Goal: Task Accomplishment & Management: Manage account settings

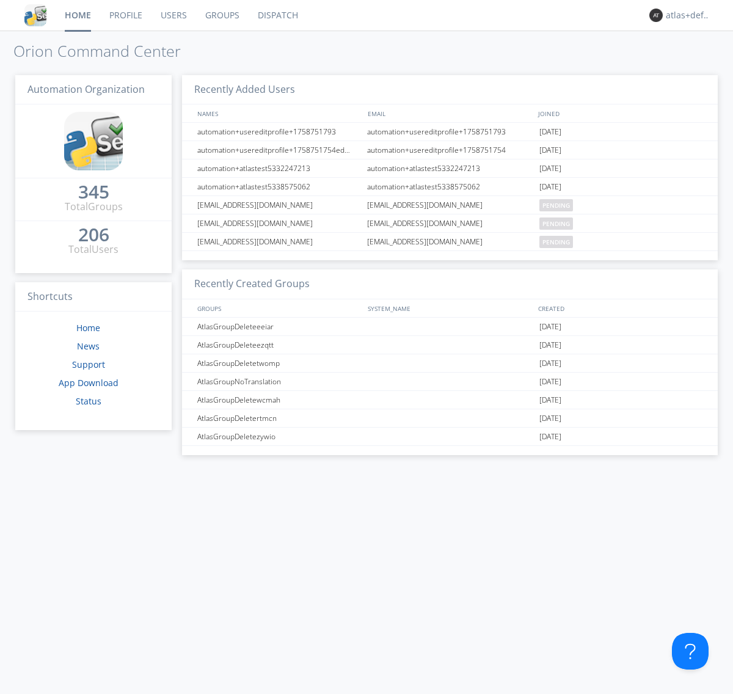
click at [221, 15] on link "Groups" at bounding box center [222, 15] width 53 height 31
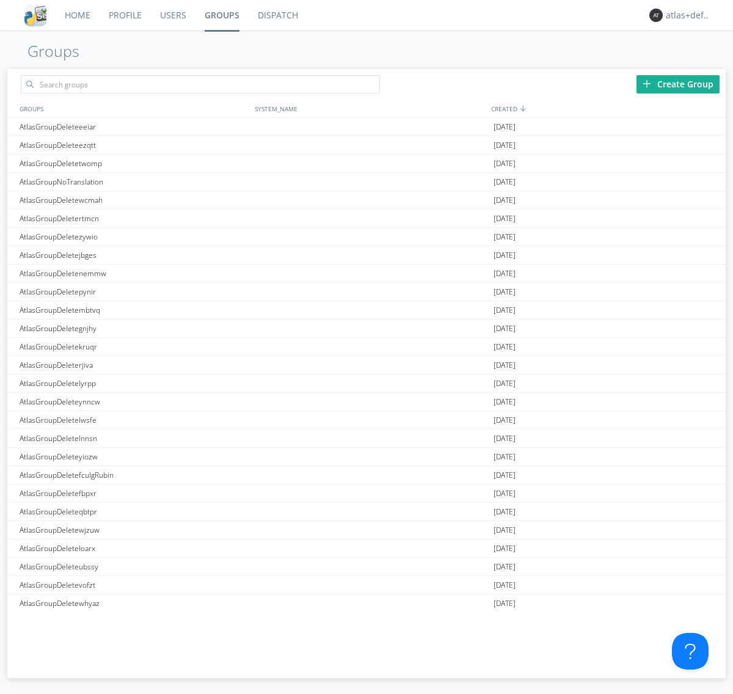
click at [678, 84] on div "Create Group" at bounding box center [677, 84] width 83 height 18
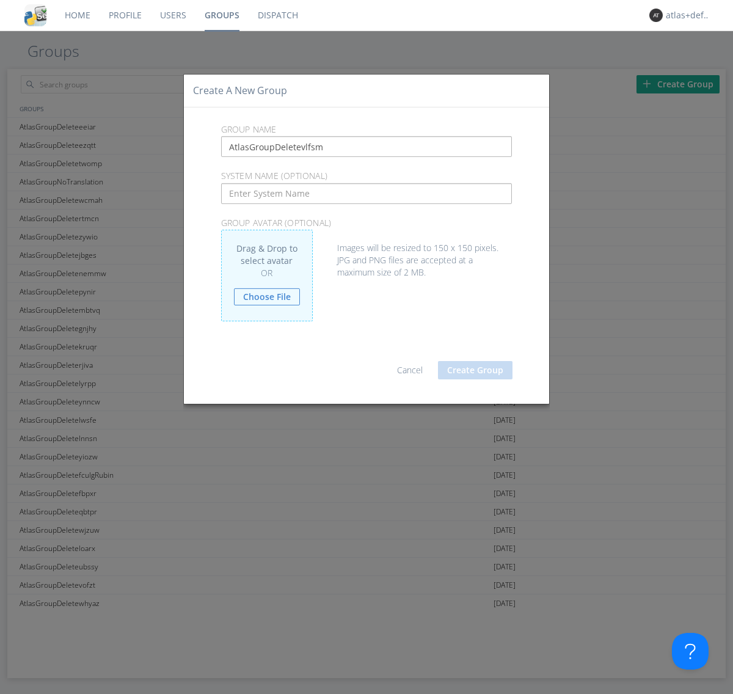
type input "AtlasGroupDeletevlfsm"
click at [475, 369] on button "Create Group" at bounding box center [475, 370] width 74 height 18
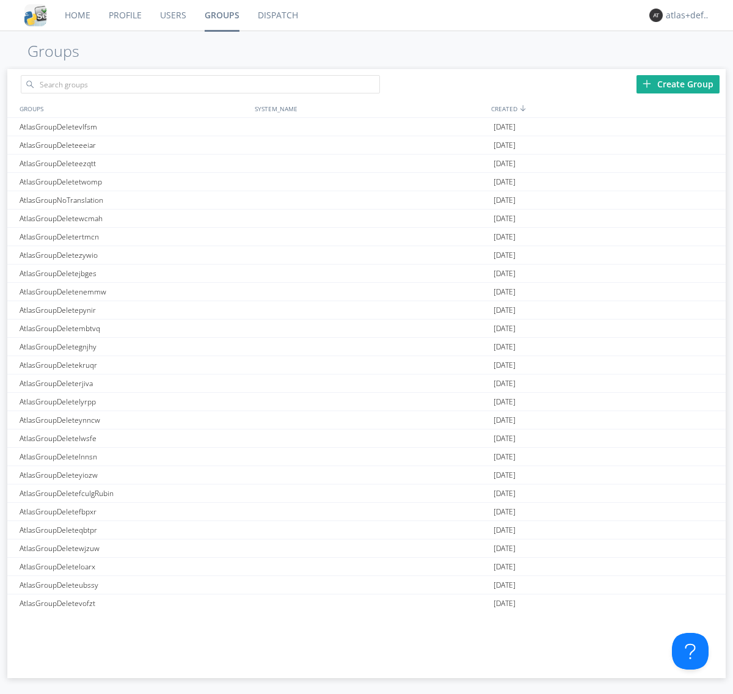
click at [221, 15] on link "Groups" at bounding box center [221, 15] width 53 height 31
type input "AtlasGroupDeletevlfsm"
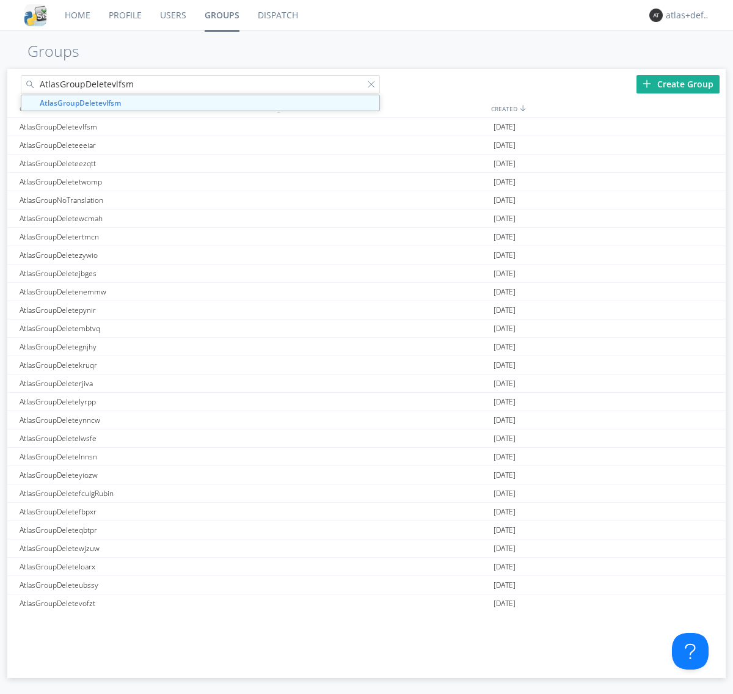
click at [172, 15] on link "Users" at bounding box center [173, 15] width 45 height 31
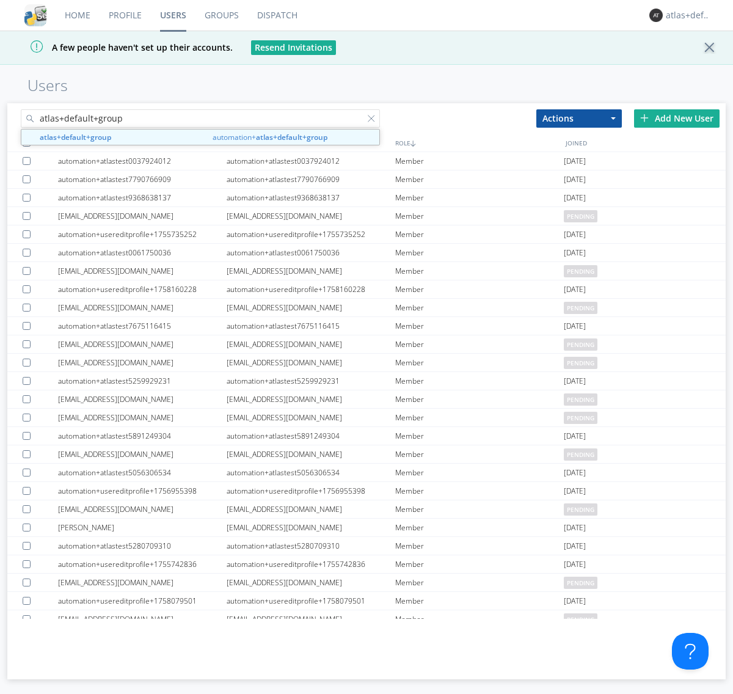
type input "atlas+default+group"
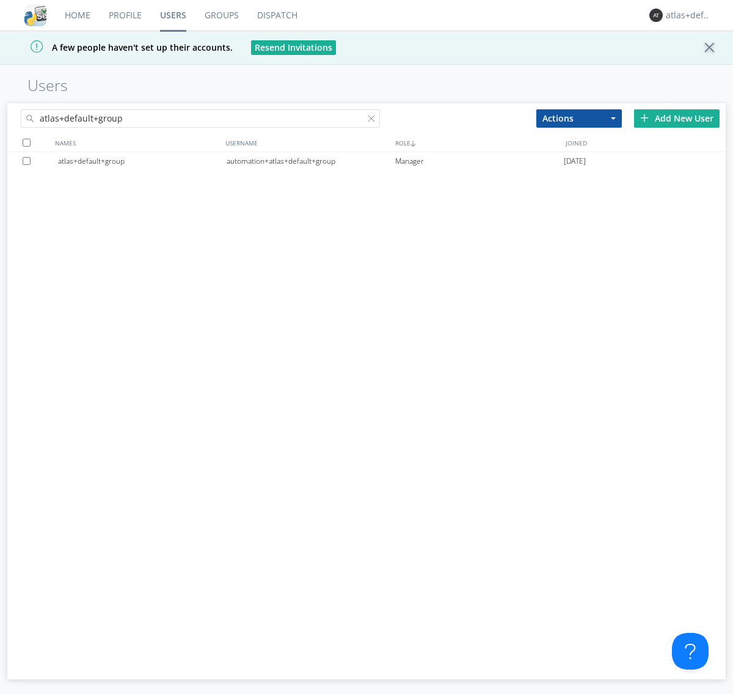
click at [310, 161] on div "automation+atlas+default+group" at bounding box center [311, 161] width 169 height 18
click at [276, 15] on link "Dispatch" at bounding box center [277, 15] width 59 height 31
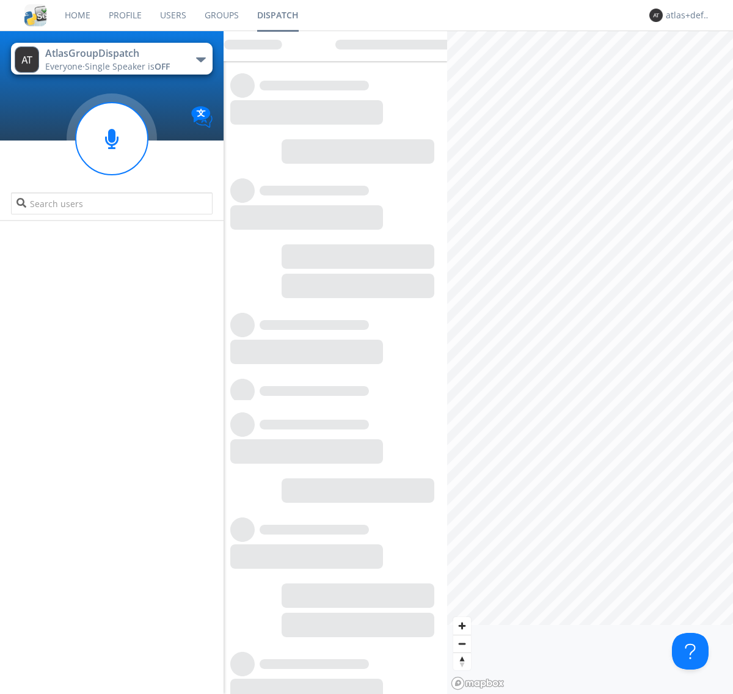
click at [172, 15] on link "Users" at bounding box center [173, 15] width 45 height 31
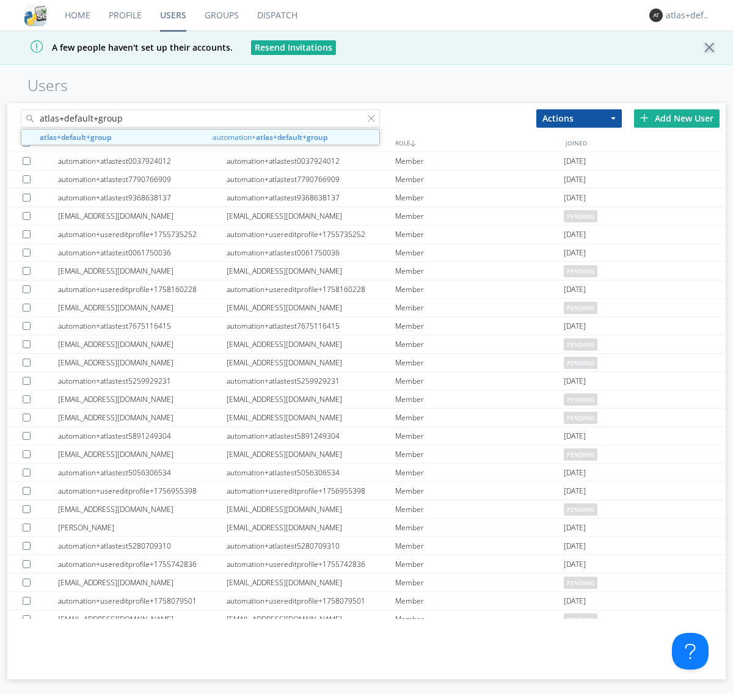
type input "atlas+default+group"
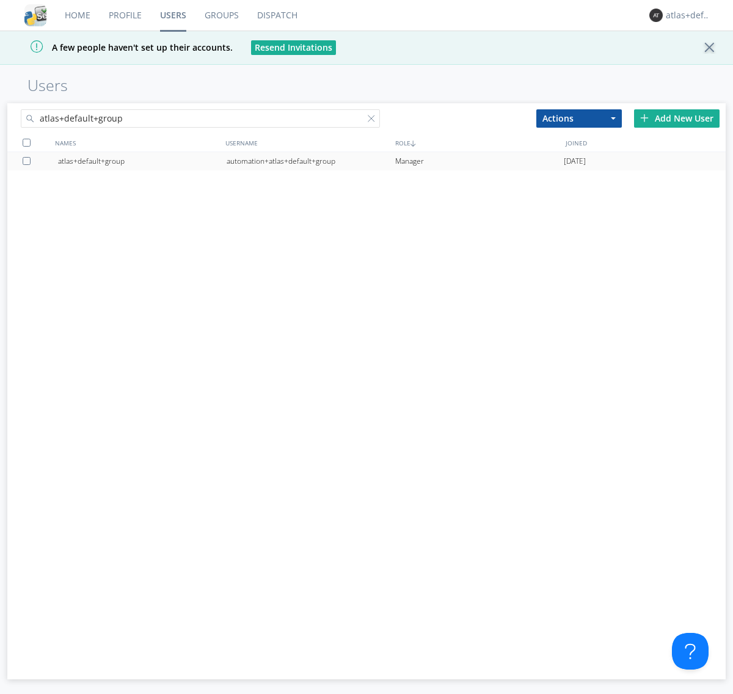
click at [310, 161] on div "automation+atlas+default+group" at bounding box center [311, 161] width 169 height 18
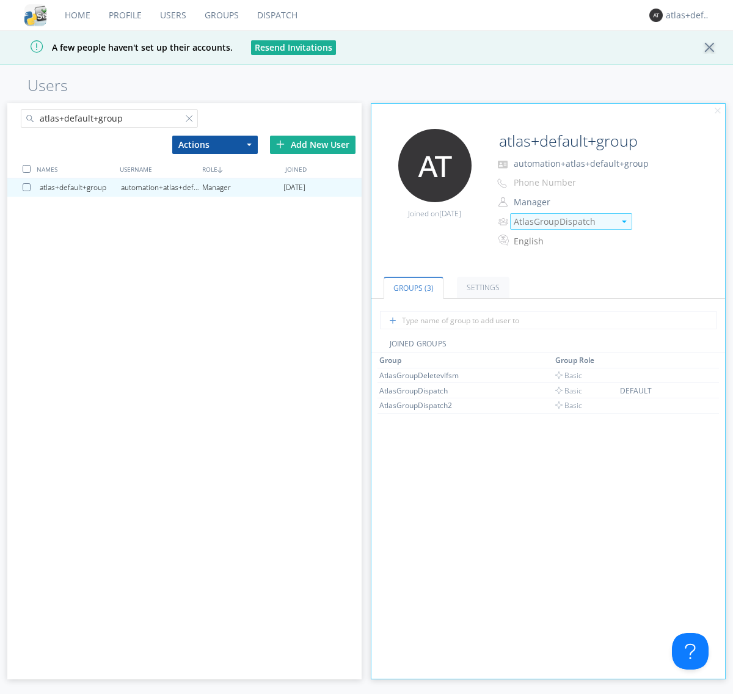
click at [623, 221] on img at bounding box center [624, 221] width 5 height 2
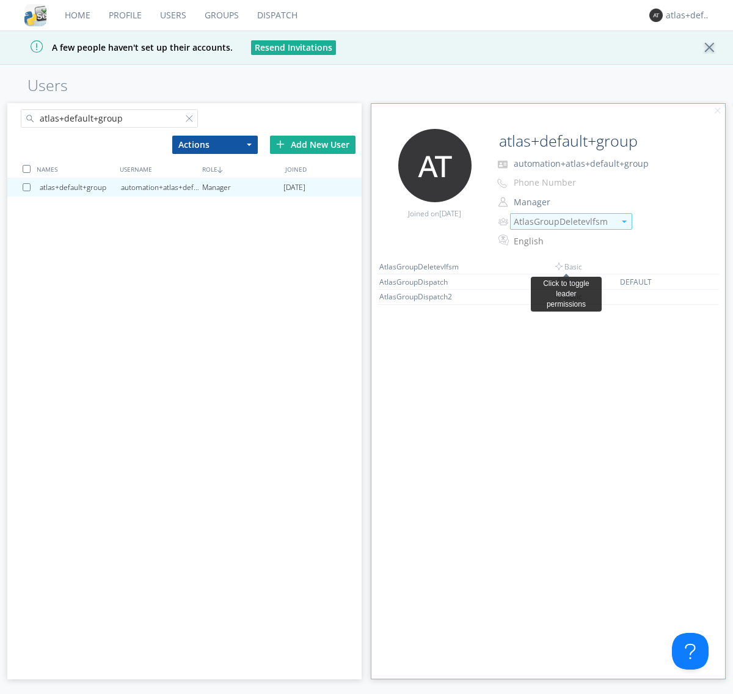
click at [276, 15] on link "Dispatch" at bounding box center [277, 15] width 59 height 31
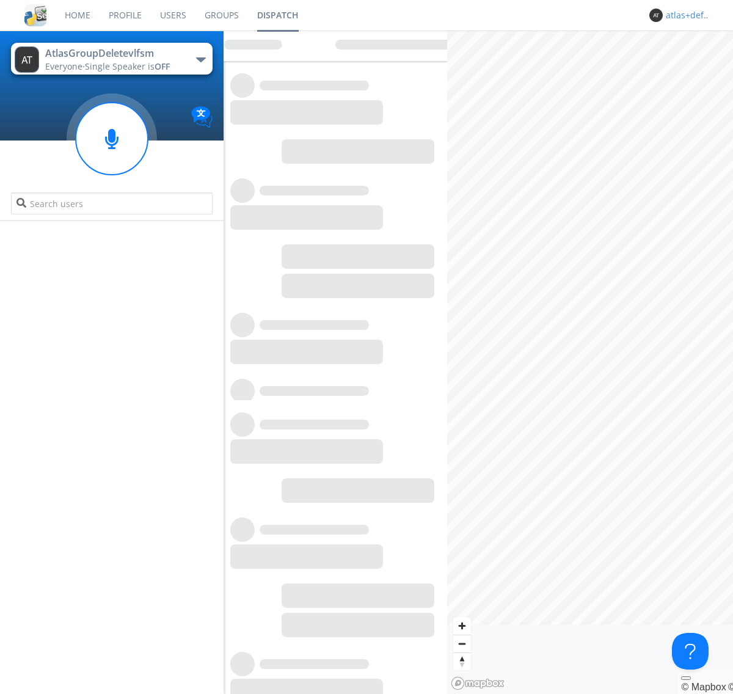
click at [685, 15] on div "atlas+default+group" at bounding box center [688, 15] width 46 height 12
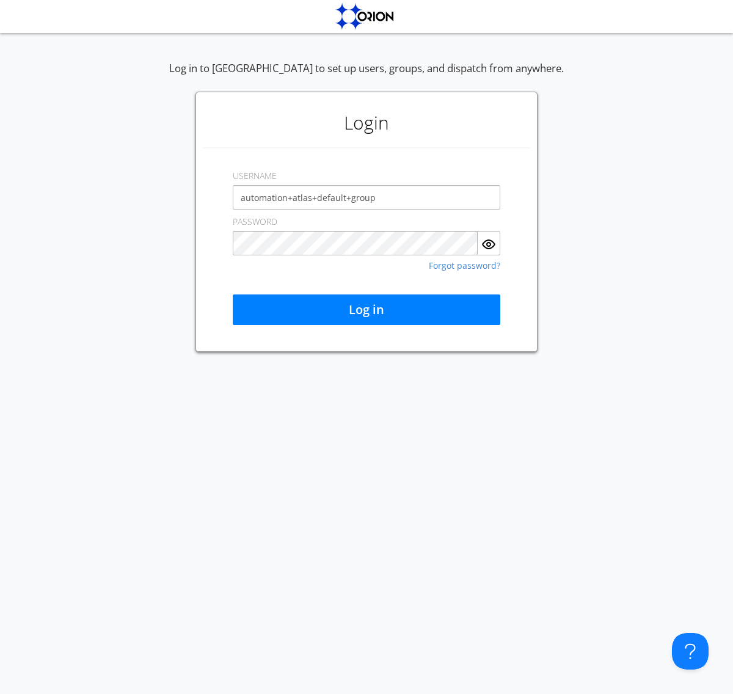
type input "automation+atlas+default+group"
click at [366, 310] on button "Log in" at bounding box center [366, 309] width 267 height 31
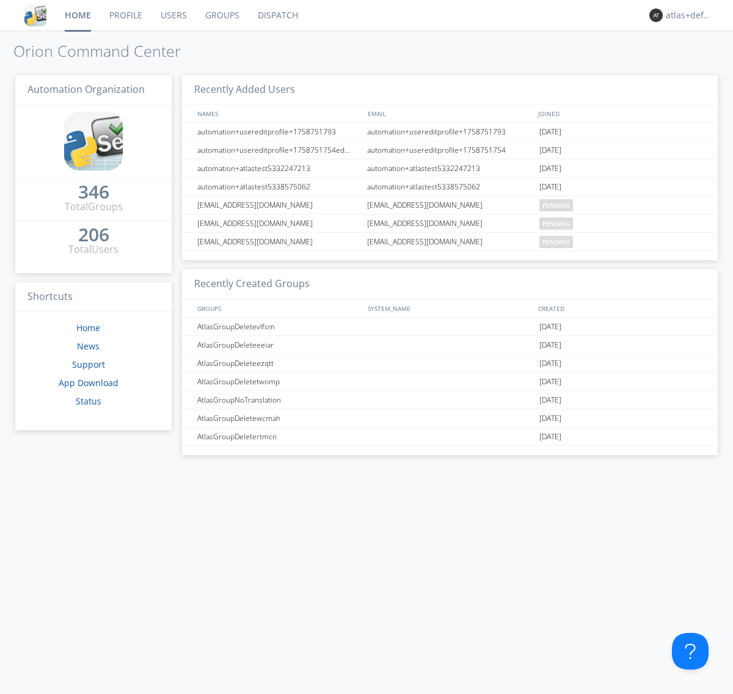
click at [277, 15] on link "Dispatch" at bounding box center [277, 15] width 59 height 31
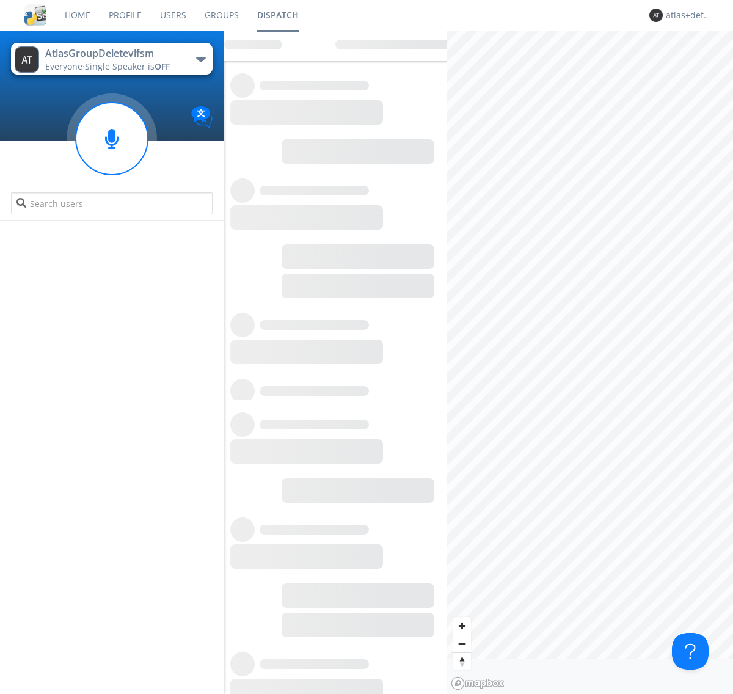
click at [172, 15] on link "Users" at bounding box center [173, 15] width 45 height 31
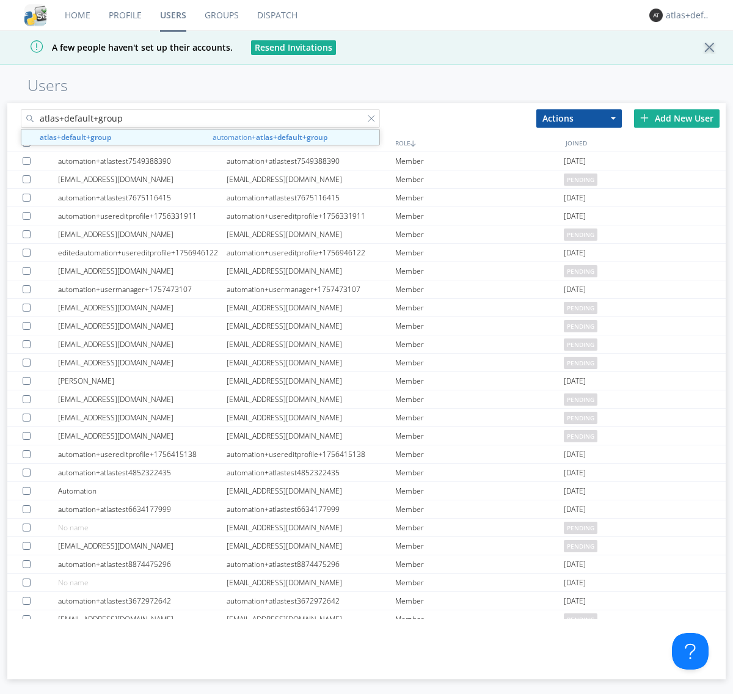
type input "atlas+default+group"
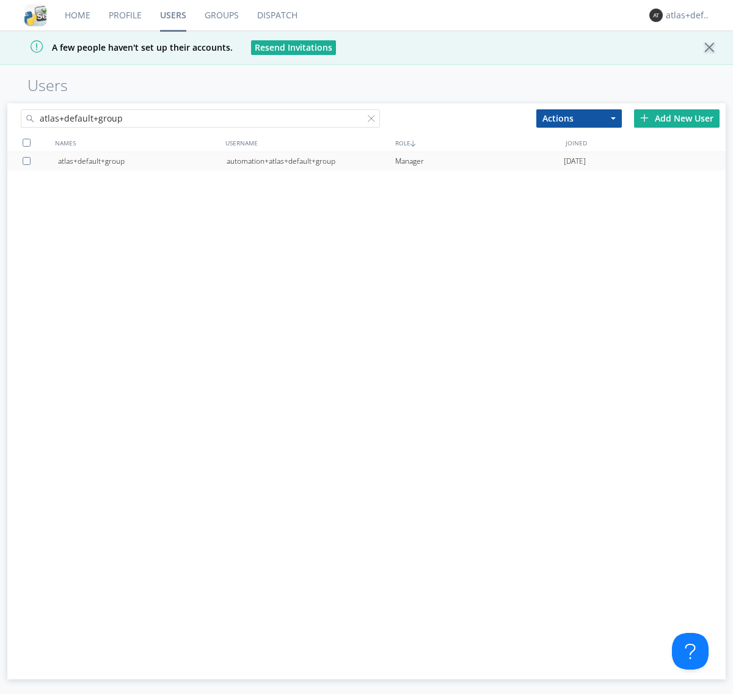
click at [310, 161] on div "automation+atlas+default+group" at bounding box center [311, 161] width 169 height 18
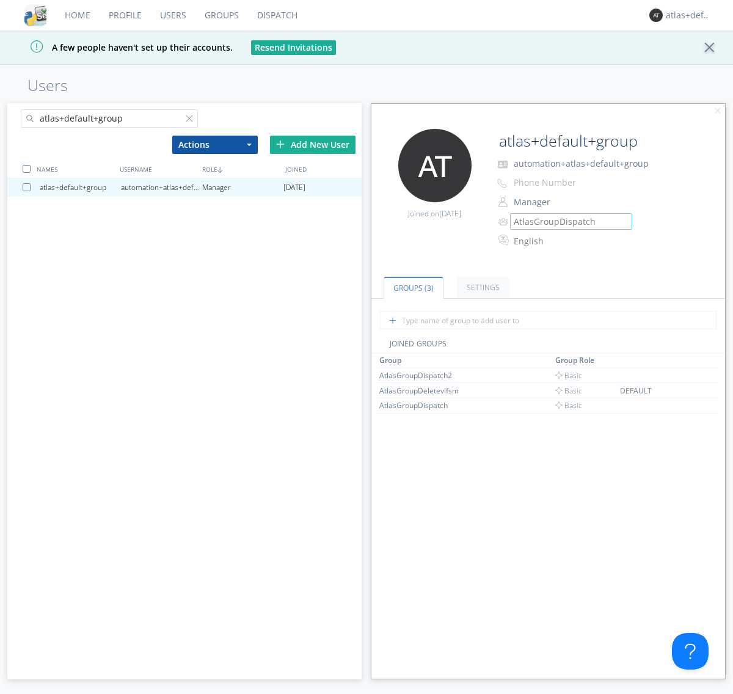
click at [220, 15] on link "Groups" at bounding box center [221, 15] width 53 height 31
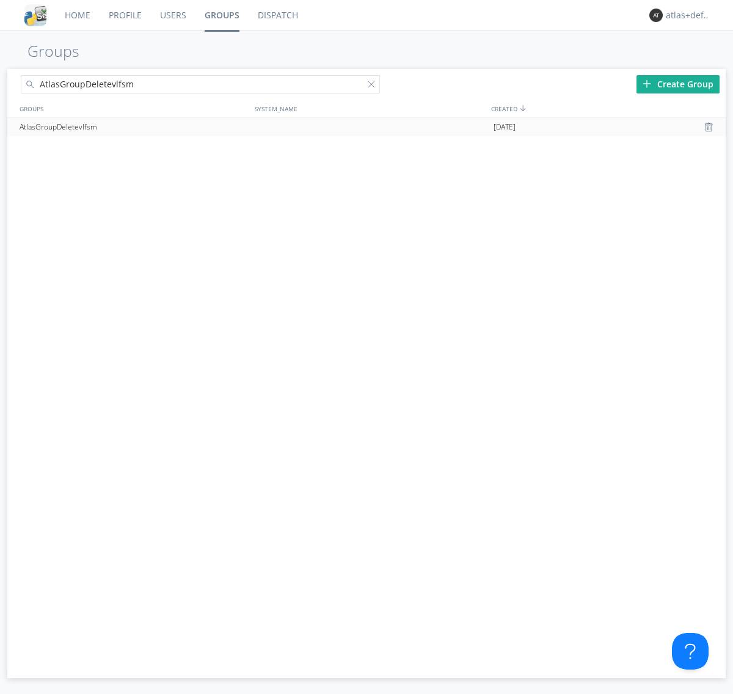
type input "AtlasGroupDeletevlfsm"
click at [709, 127] on div at bounding box center [710, 127] width 12 height 10
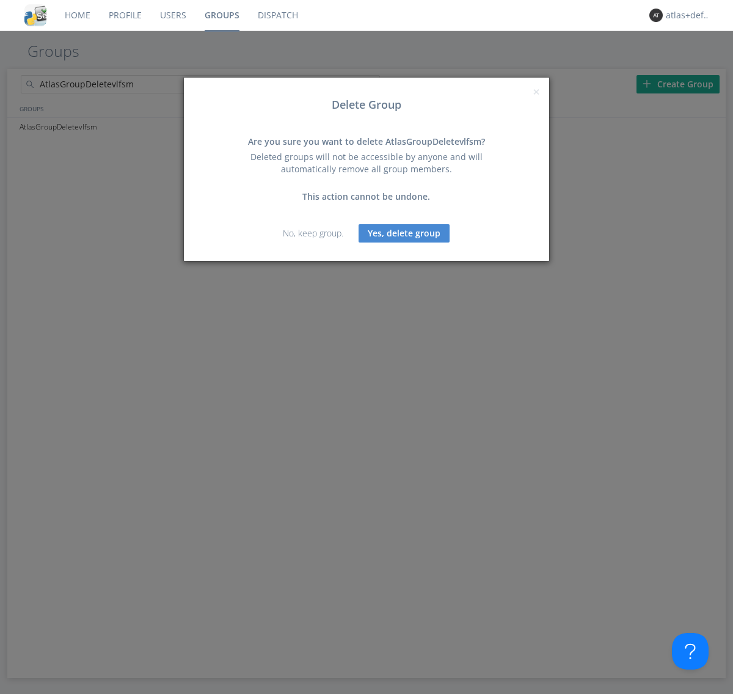
click at [404, 233] on button "Yes, delete group" at bounding box center [403, 233] width 91 height 18
